Goal: Find specific page/section: Find specific page/section

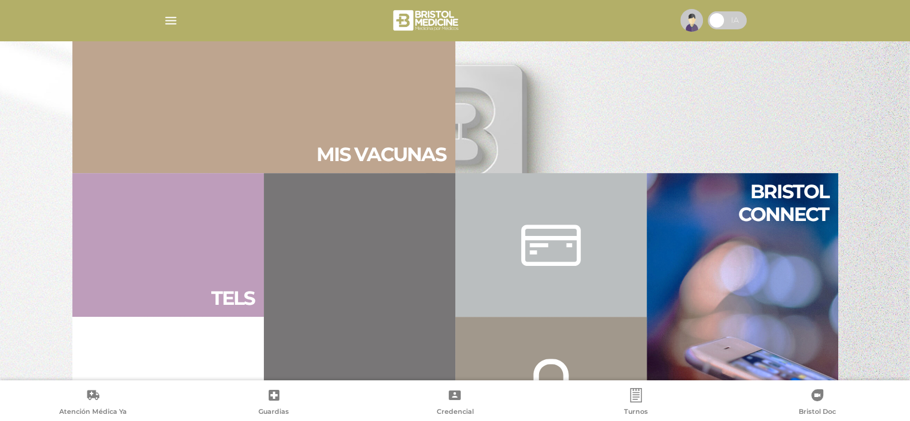
scroll to position [610, 0]
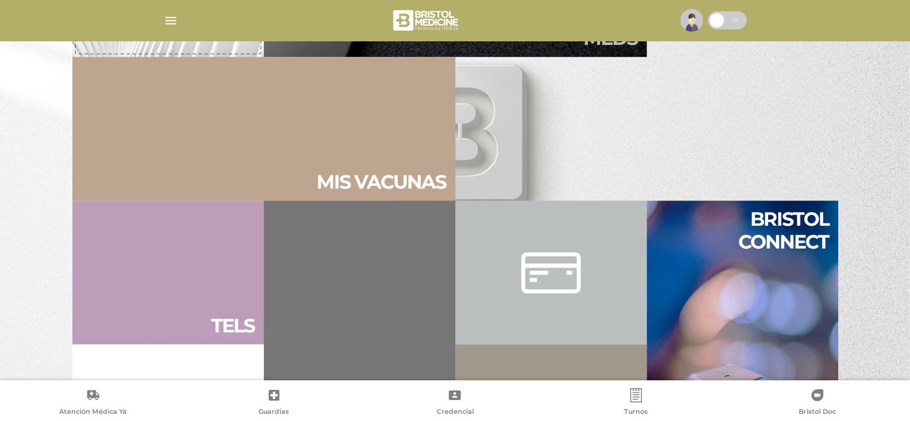
click at [243, 320] on h2 "Tels" at bounding box center [232, 325] width 43 height 23
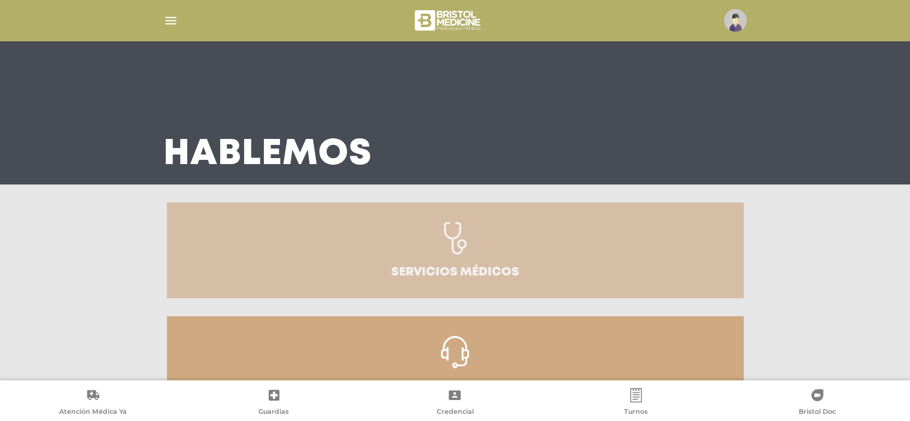
click at [452, 246] on icon at bounding box center [455, 238] width 23 height 32
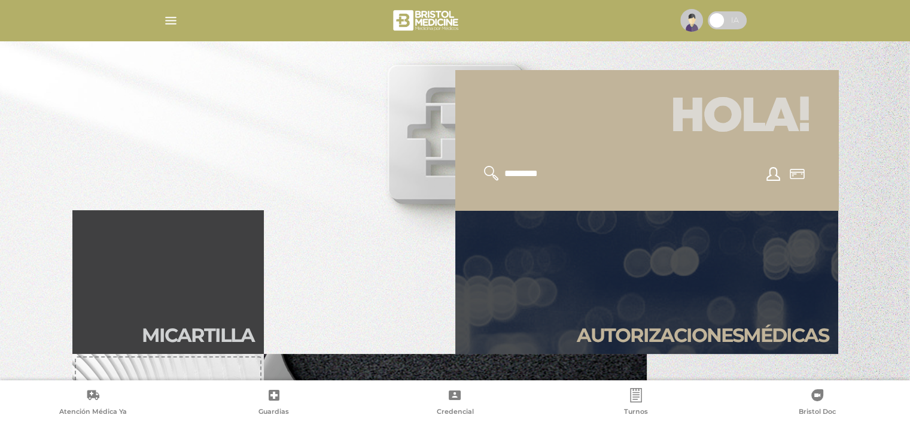
scroll to position [299, 0]
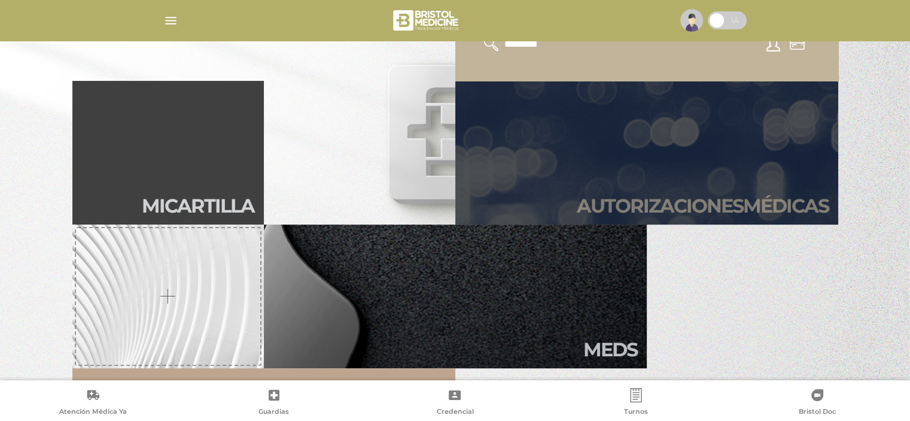
click at [732, 158] on link "Autori zaciones médicas" at bounding box center [646, 153] width 383 height 144
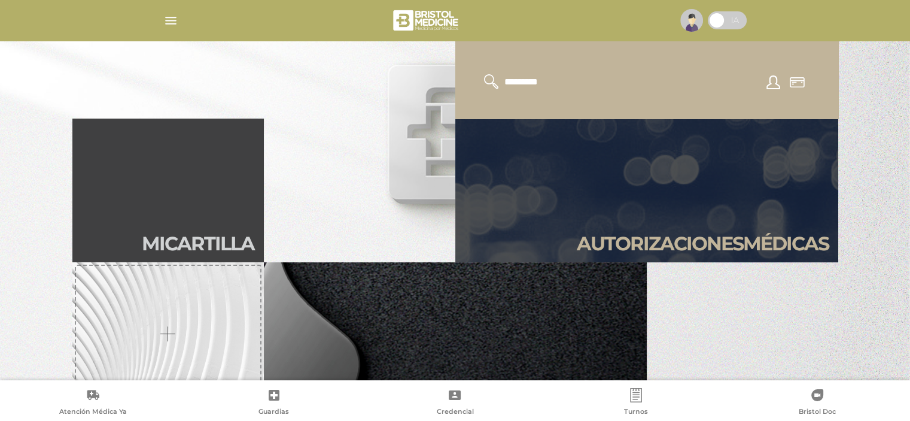
scroll to position [359, 0]
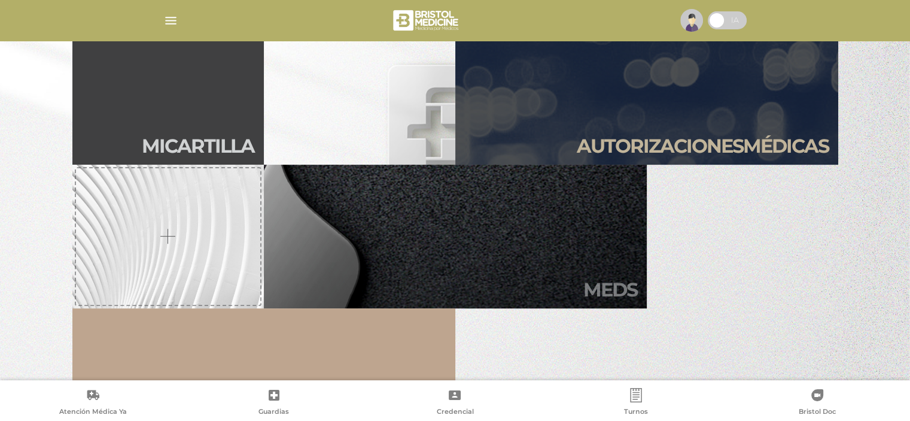
click at [407, 236] on link "Meds" at bounding box center [455, 237] width 383 height 144
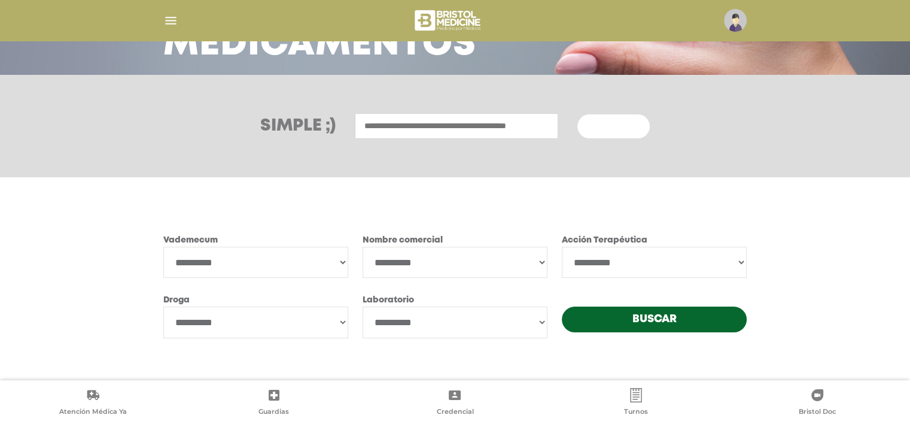
scroll to position [112, 0]
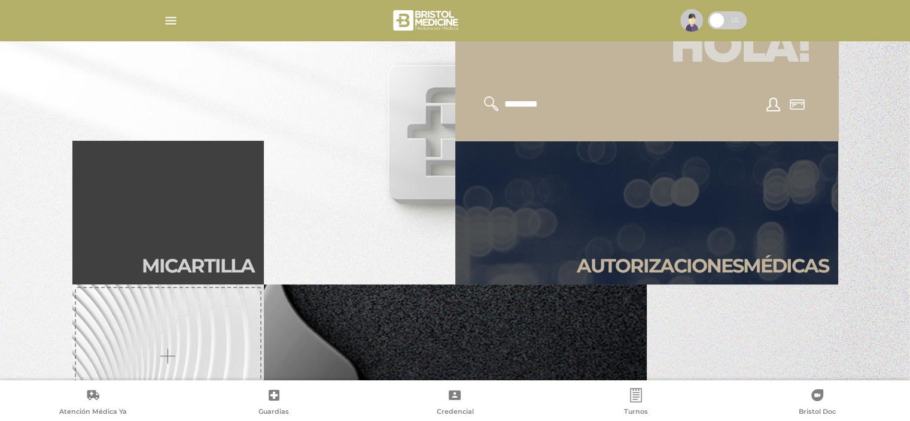
scroll to position [419, 0]
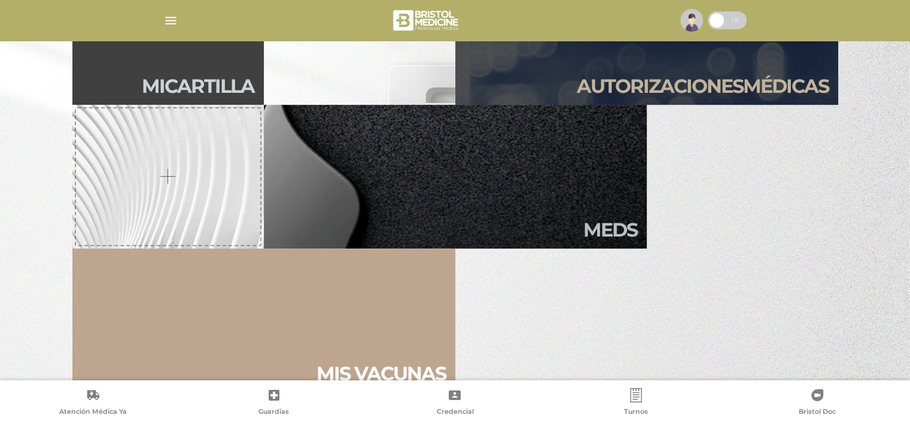
click at [153, 86] on h2 "Mi car tilla" at bounding box center [198, 86] width 112 height 23
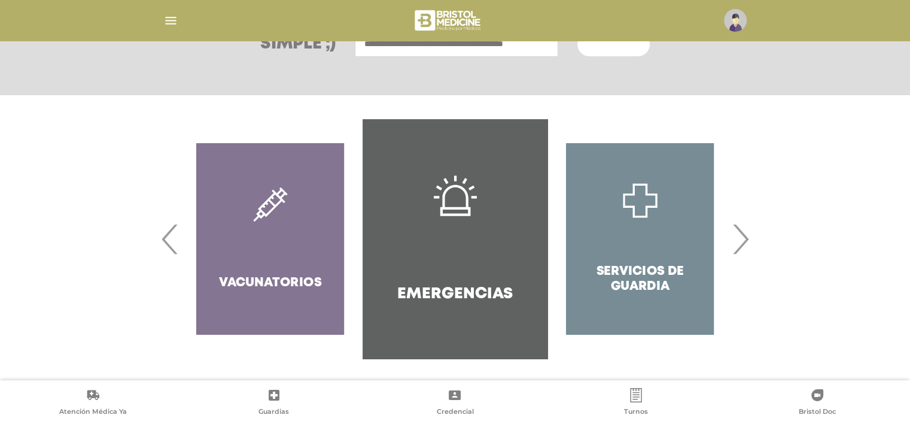
scroll to position [193, 0]
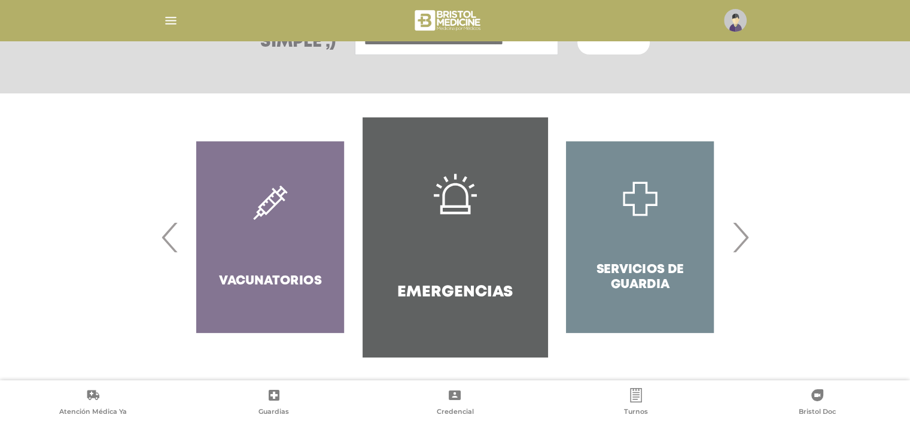
click at [745, 241] on span "›" at bounding box center [740, 237] width 23 height 65
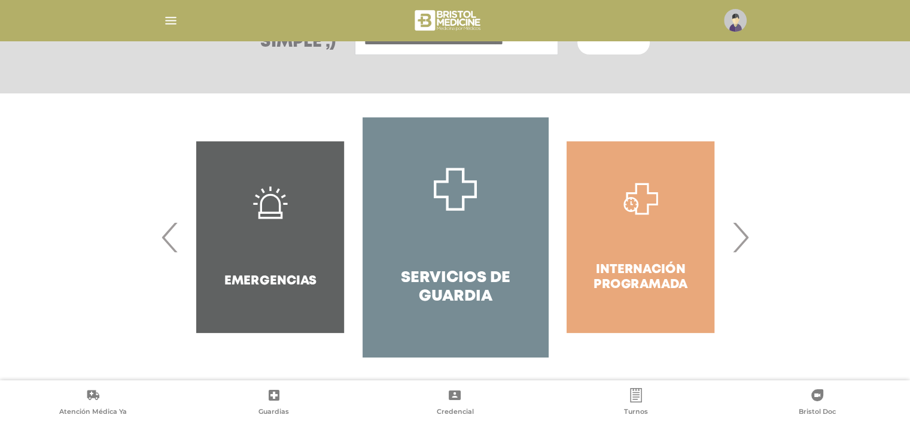
click at [744, 241] on span "›" at bounding box center [740, 237] width 23 height 65
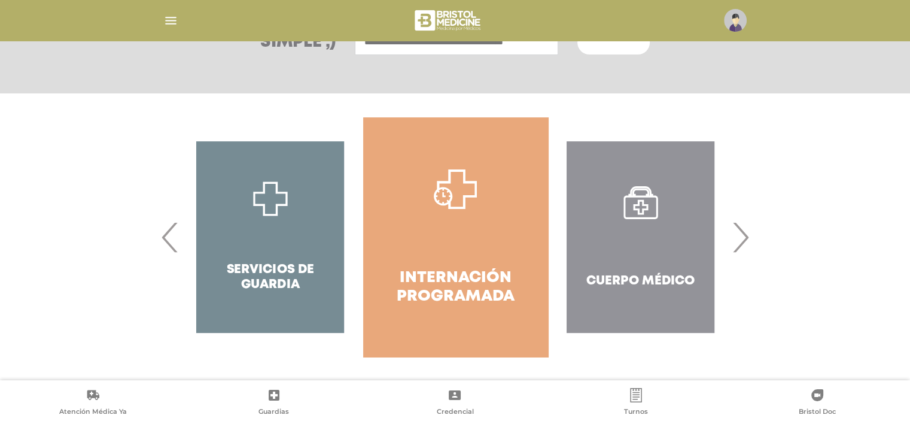
click at [744, 241] on span "›" at bounding box center [740, 237] width 23 height 65
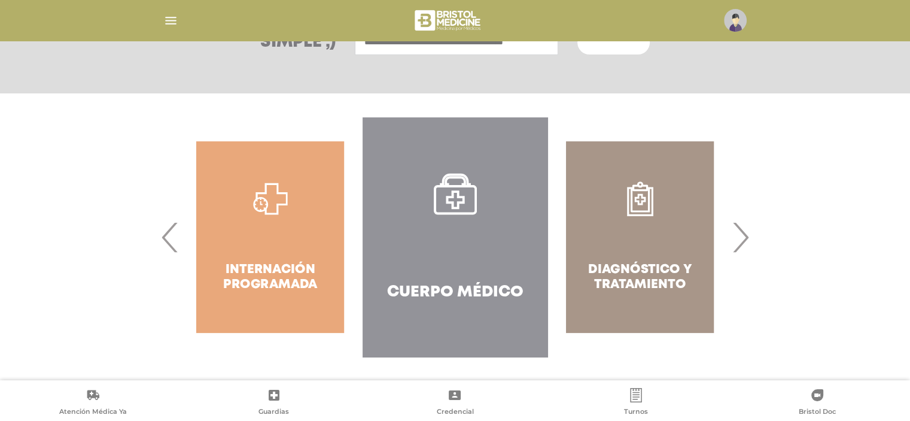
click at [641, 209] on div "Diagnóstico y Tratamiento" at bounding box center [639, 236] width 185 height 239
click at [638, 275] on div "Diagnóstico y Tratamiento" at bounding box center [639, 236] width 185 height 239
click at [635, 291] on div "Diagnóstico y Tratamiento" at bounding box center [639, 236] width 185 height 239
click at [634, 291] on div "Diagnóstico y Tratamiento" at bounding box center [639, 236] width 185 height 239
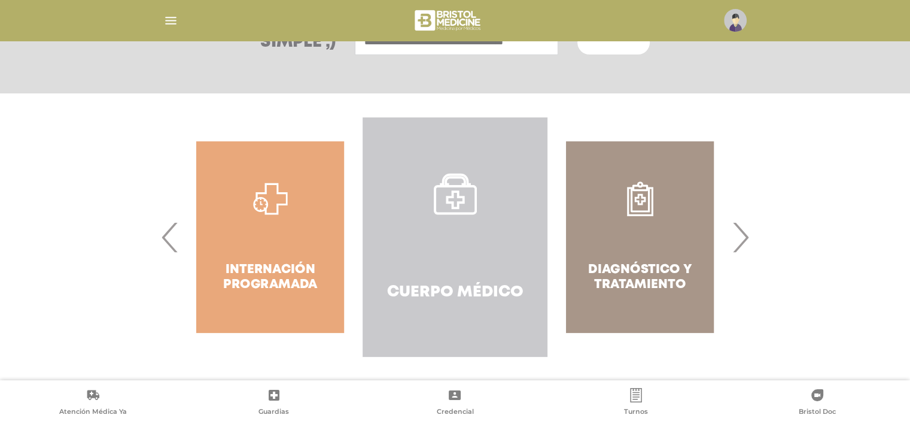
click at [436, 258] on link "Cuerpo Médico" at bounding box center [455, 236] width 185 height 239
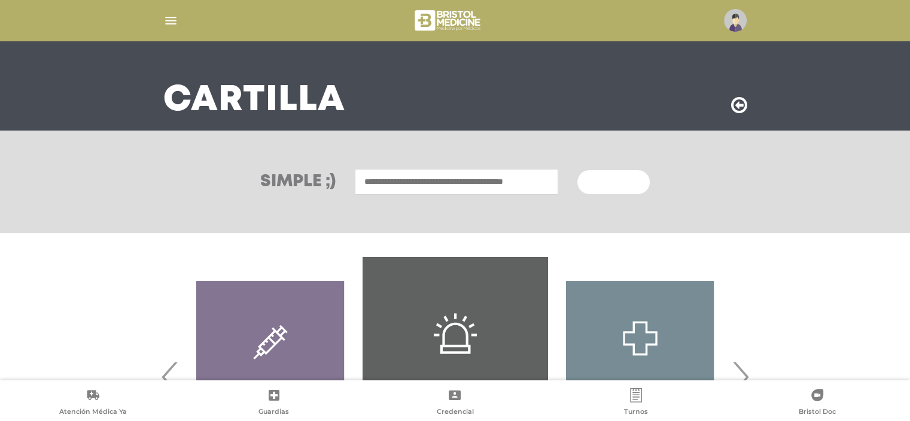
scroll to position [179, 0]
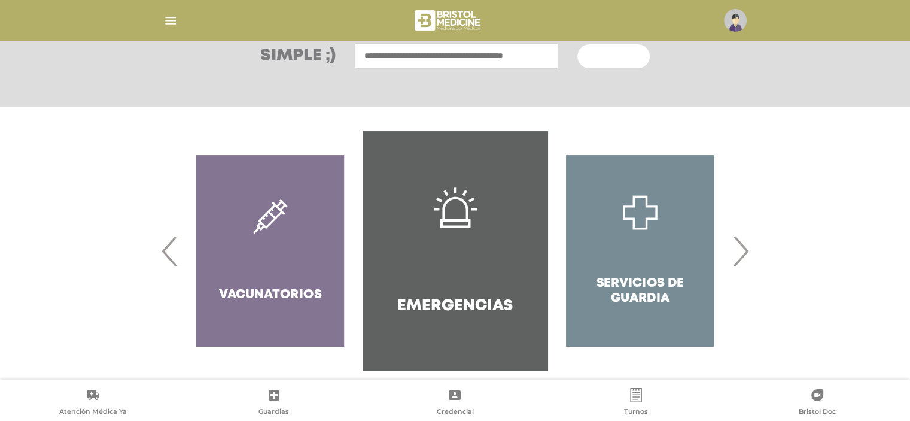
click at [747, 253] on span "›" at bounding box center [740, 250] width 23 height 65
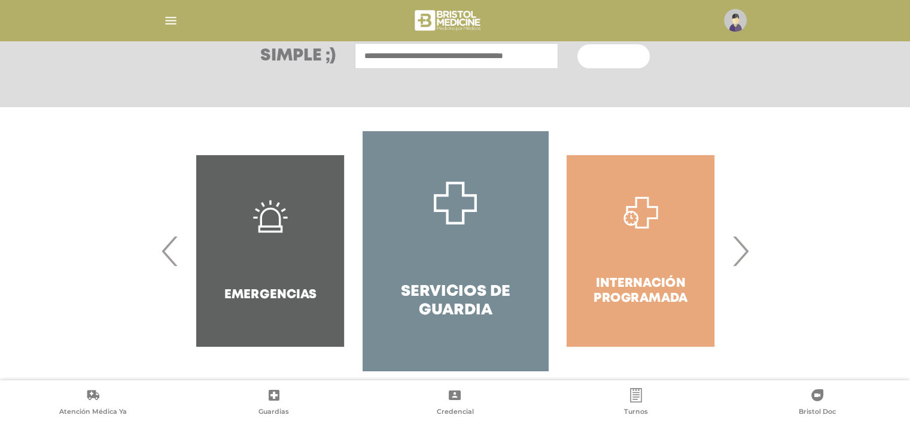
click at [744, 254] on span "›" at bounding box center [740, 250] width 23 height 65
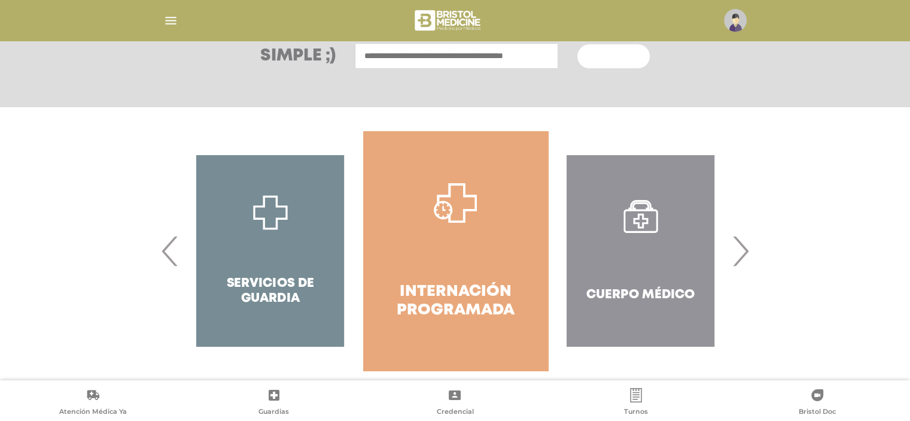
click at [742, 253] on span "›" at bounding box center [740, 250] width 23 height 65
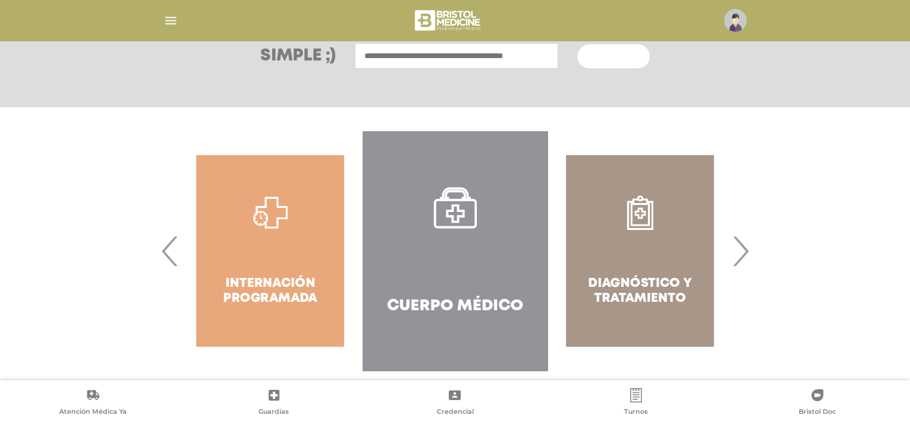
click at [637, 222] on div "Diagnóstico y Tratamiento" at bounding box center [639, 250] width 185 height 239
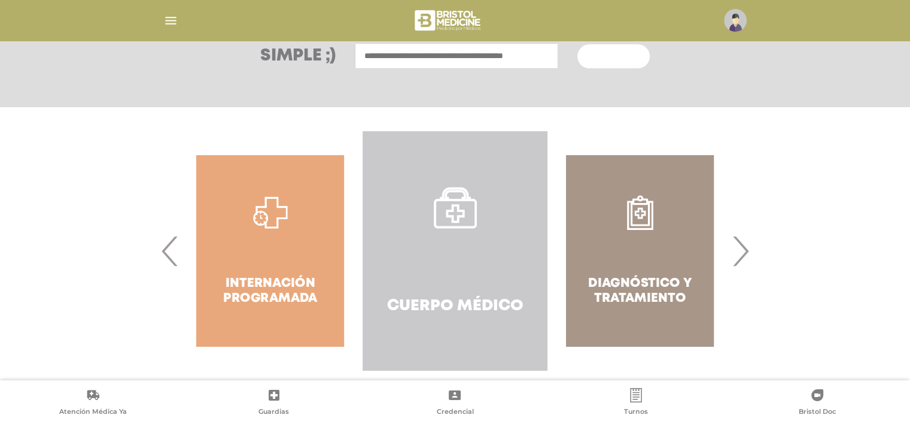
click at [415, 242] on link "Cuerpo Médico" at bounding box center [455, 250] width 185 height 239
